Goal: Find contact information: Find contact information

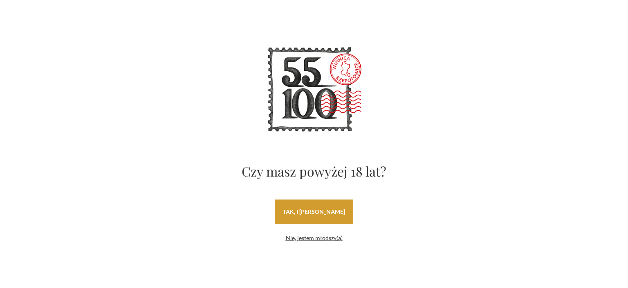
click at [324, 216] on link "tak, i [PERSON_NAME]" at bounding box center [314, 211] width 79 height 25
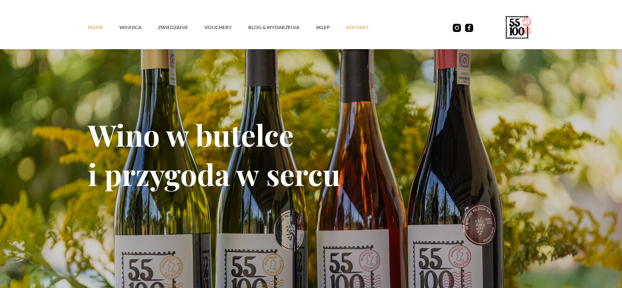
click at [364, 22] on link "kontakt" at bounding box center [365, 27] width 39 height 25
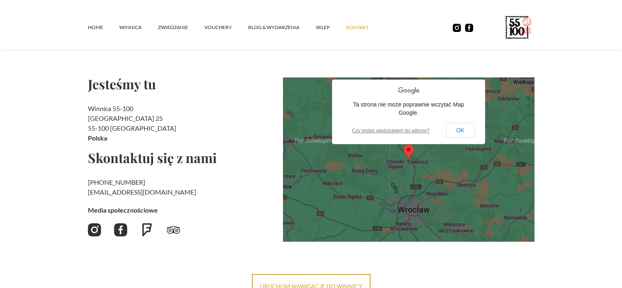
scroll to position [82, 0]
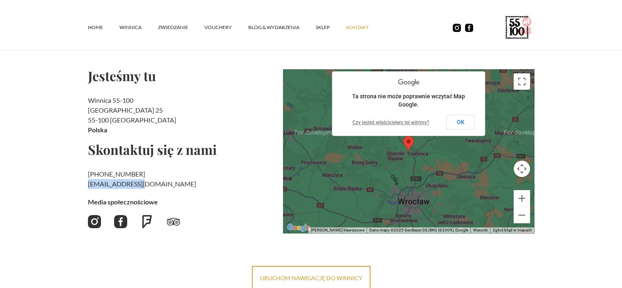
drag, startPoint x: 142, startPoint y: 182, endPoint x: 88, endPoint y: 181, distance: 54.4
click at [88, 181] on h2 "+48 730 706 690 ‍ kontakt@55100.pl" at bounding box center [182, 179] width 189 height 20
